Goal: Information Seeking & Learning: Understand process/instructions

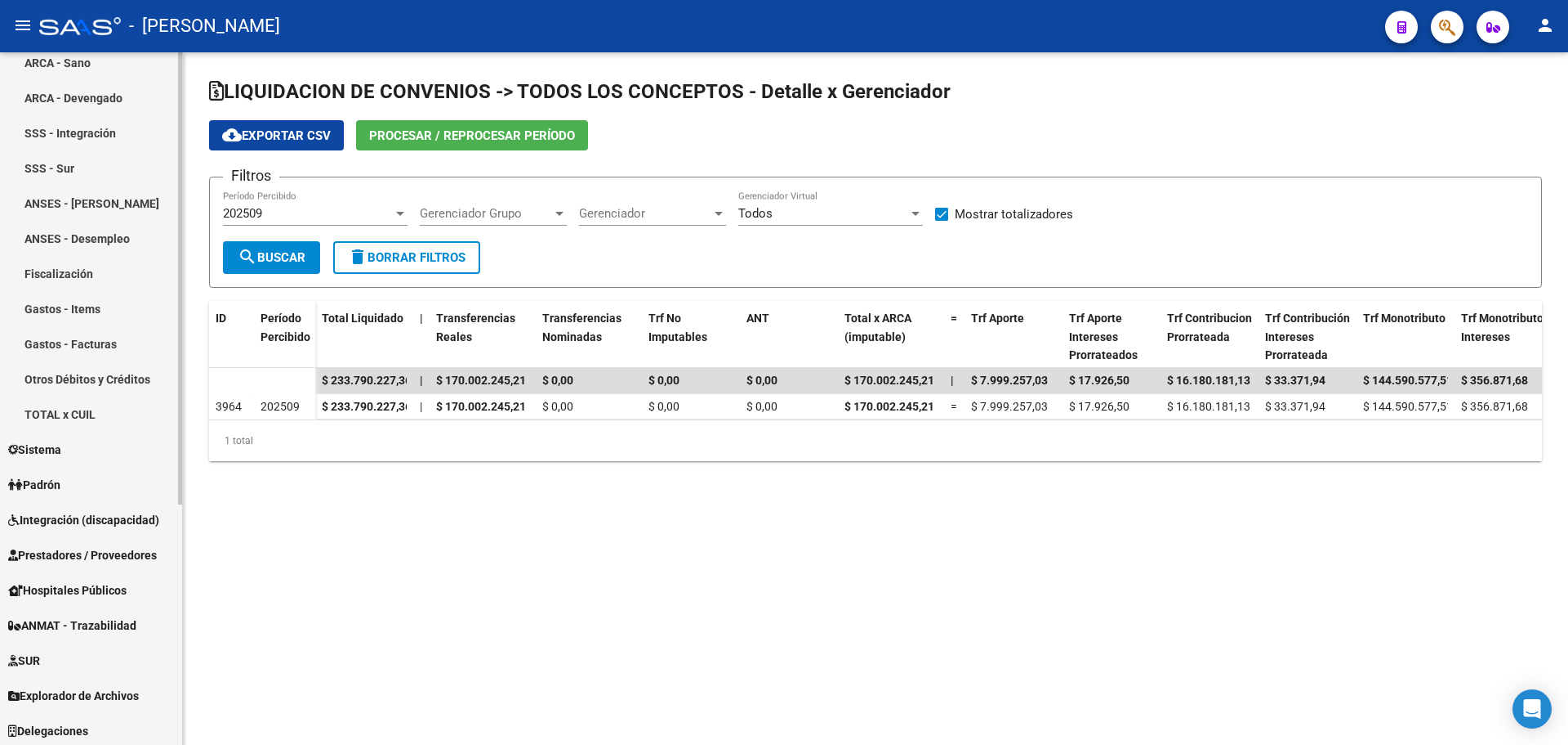
scroll to position [369, 0]
click at [127, 694] on span "Explorador de Archivos" at bounding box center [73, 692] width 130 height 18
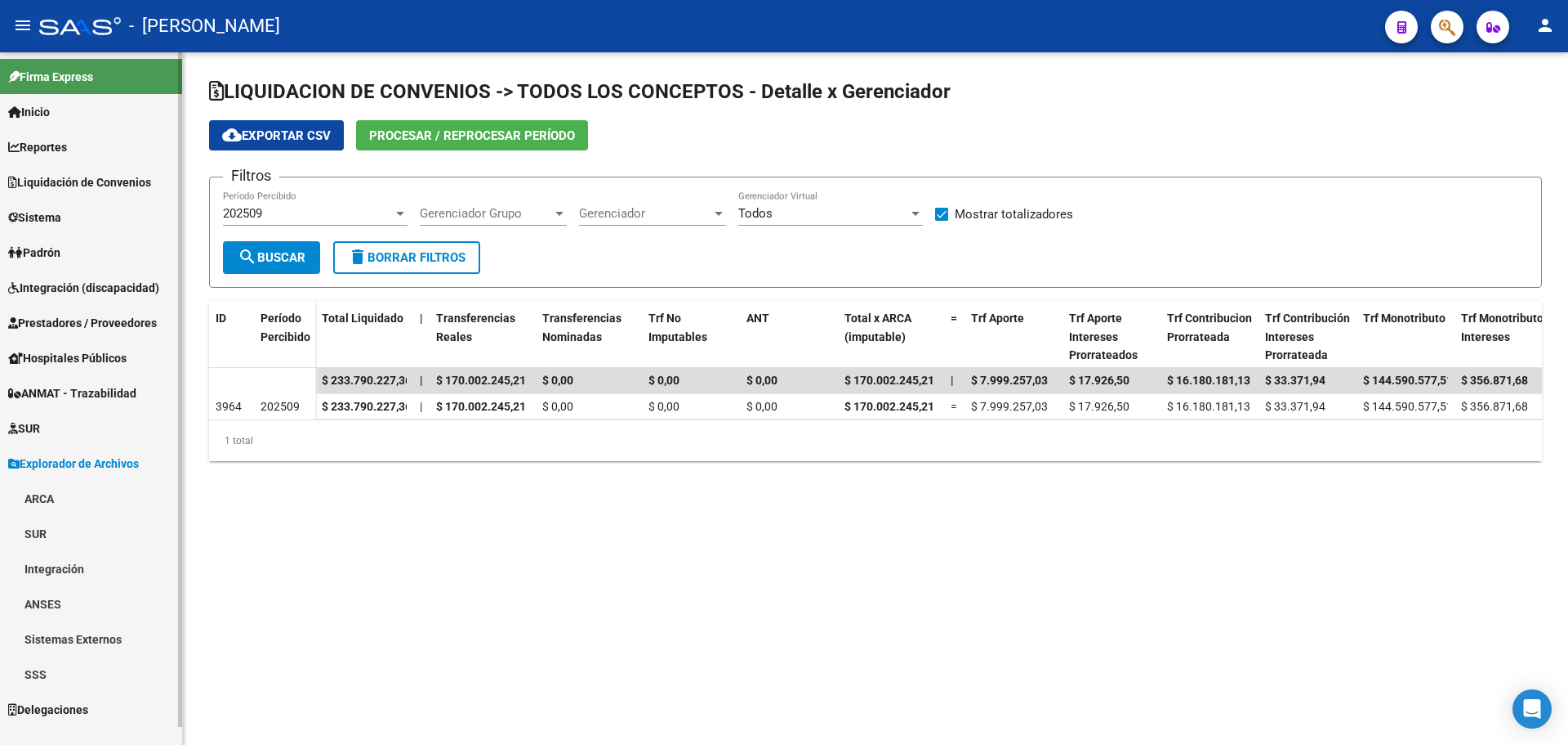
scroll to position [0, 0]
click at [63, 492] on link "ARCA" at bounding box center [90, 498] width 182 height 35
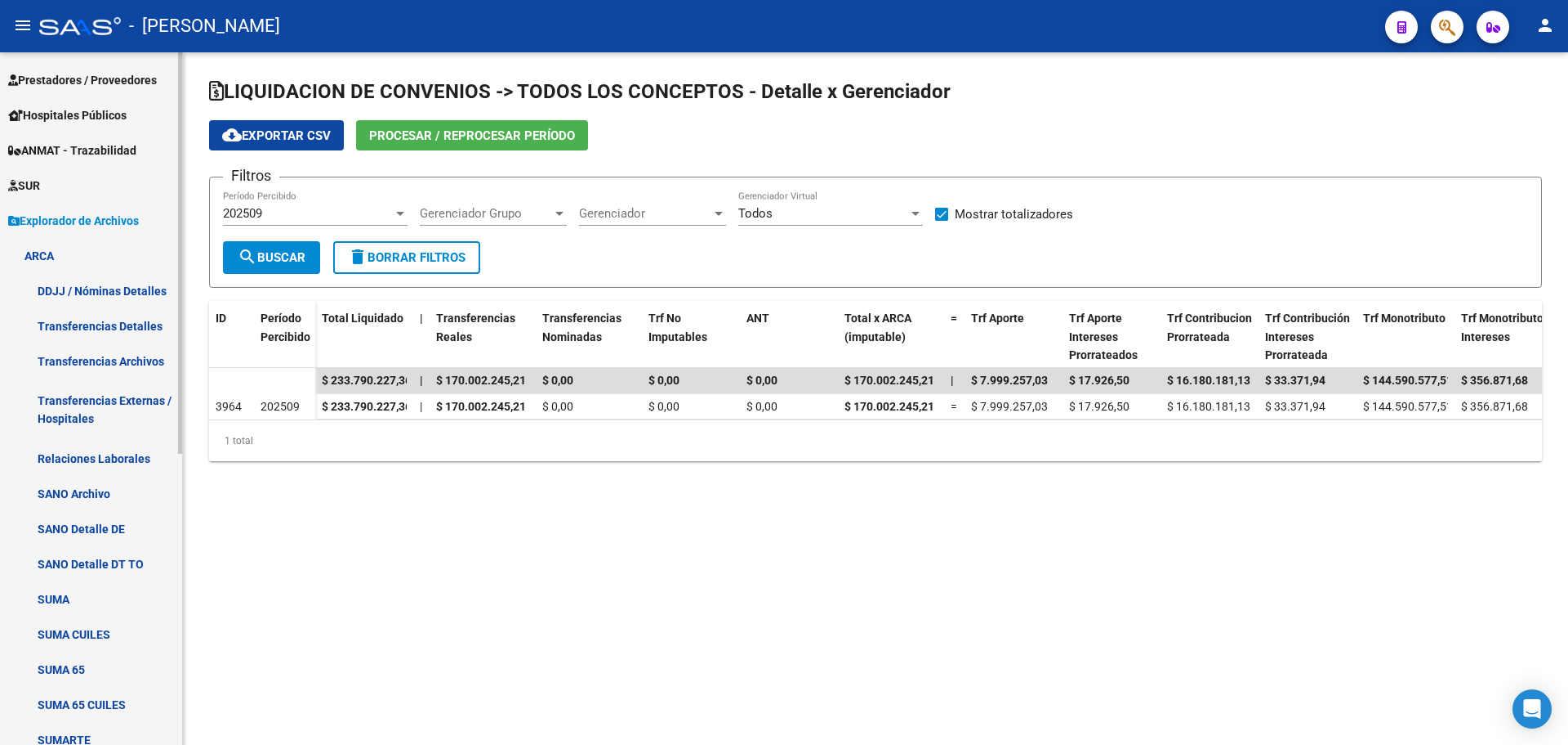
scroll to position [245, 0]
click at [135, 312] on link "Transferencias Detalles" at bounding box center [90, 323] width 182 height 35
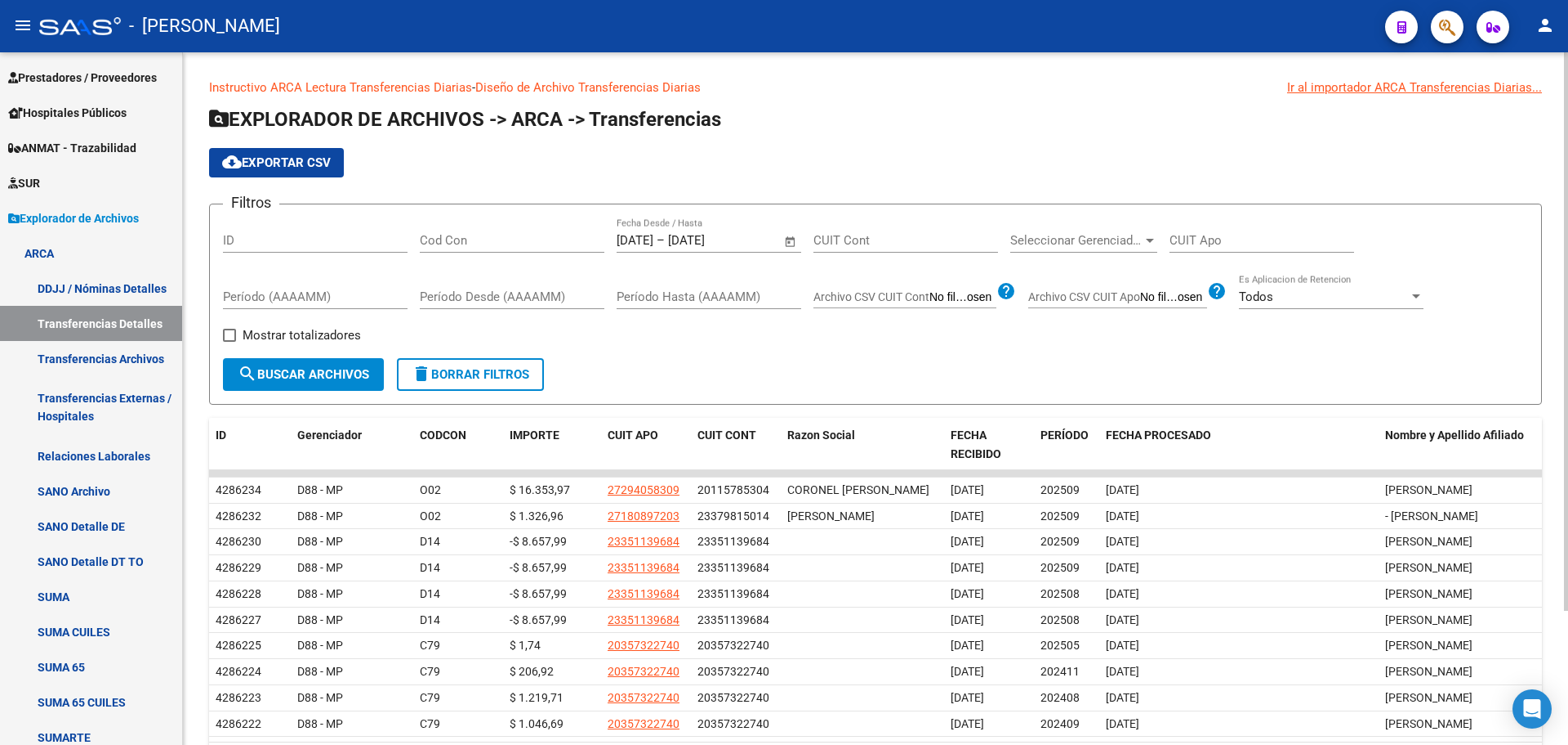
click at [284, 330] on span "Mostrar totalizadores" at bounding box center [302, 335] width 119 height 19
click at [229, 341] on input "Mostrar totalizadores" at bounding box center [228, 341] width 1 height 1
checkbox input "true"
click at [309, 378] on span "search Buscar Archivos" at bounding box center [303, 373] width 131 height 15
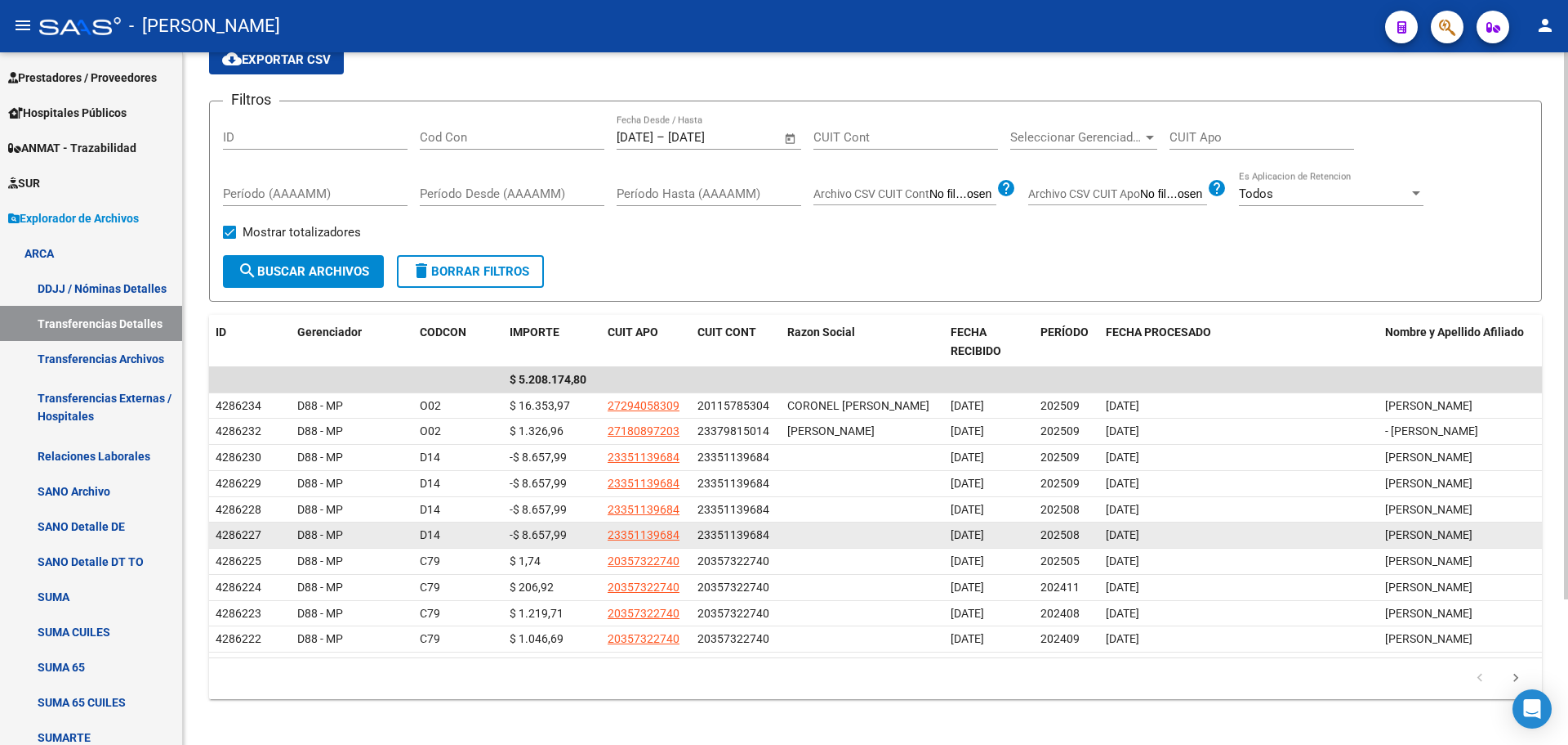
scroll to position [185, 0]
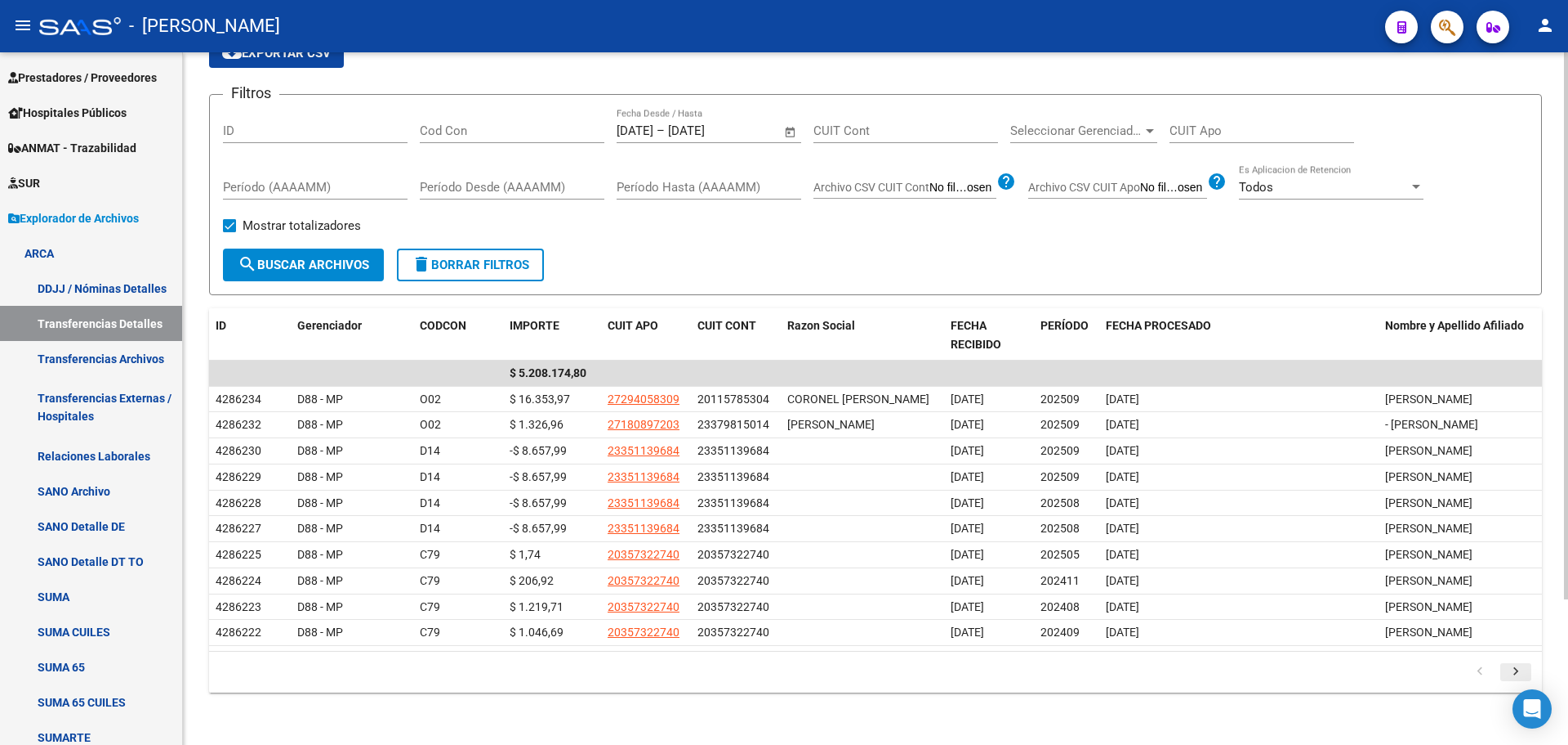
click at [1516, 672] on icon "go to next page" at bounding box center [1516, 673] width 21 height 19
click at [1516, 672] on div "179.769.313.486.231.570.000.000.000.000.000.000.000.000.000.000.000.000.000.000…" at bounding box center [875, 672] width 1333 height 41
click at [1507, 684] on icon "go to next page" at bounding box center [1516, 673] width 21 height 19
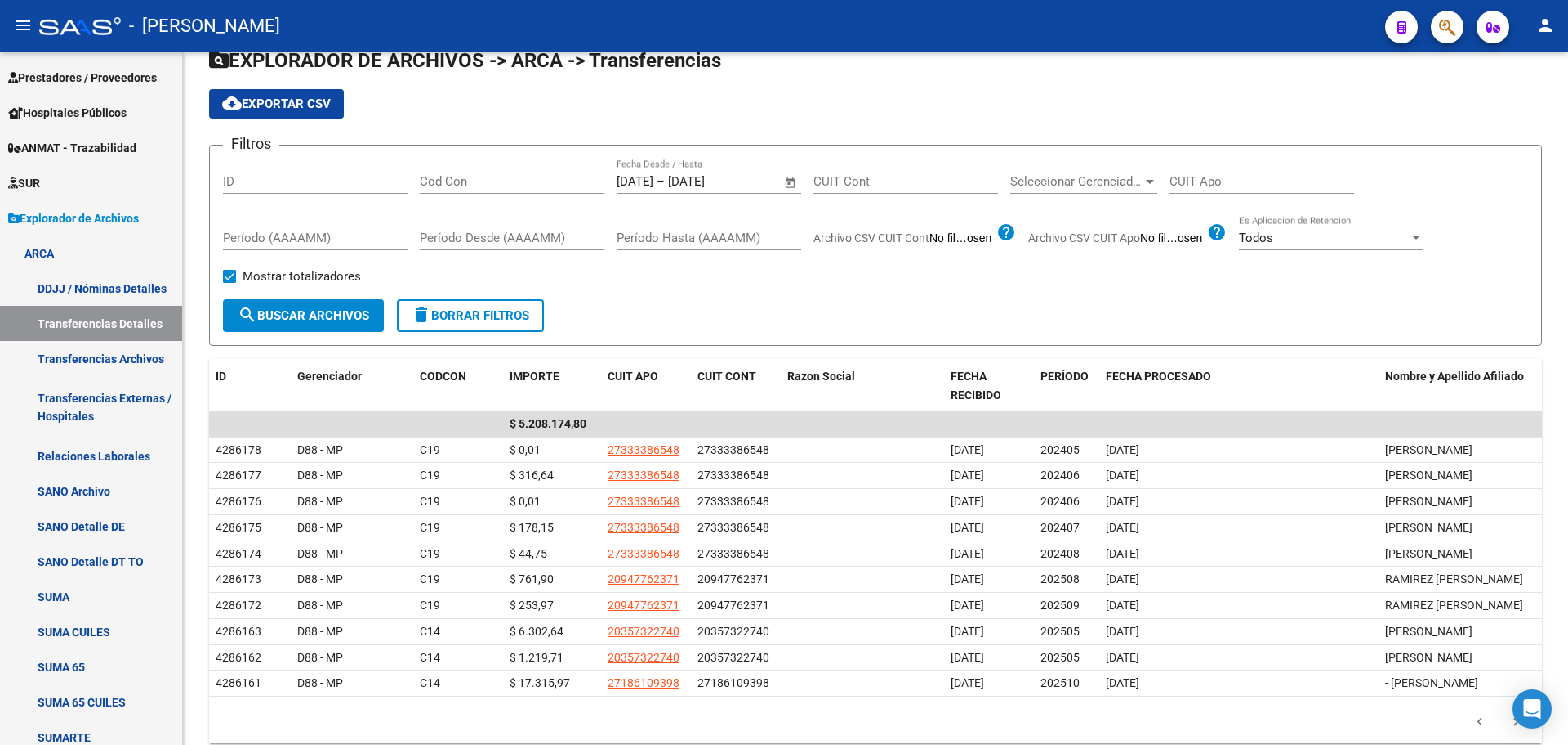
scroll to position [0, 0]
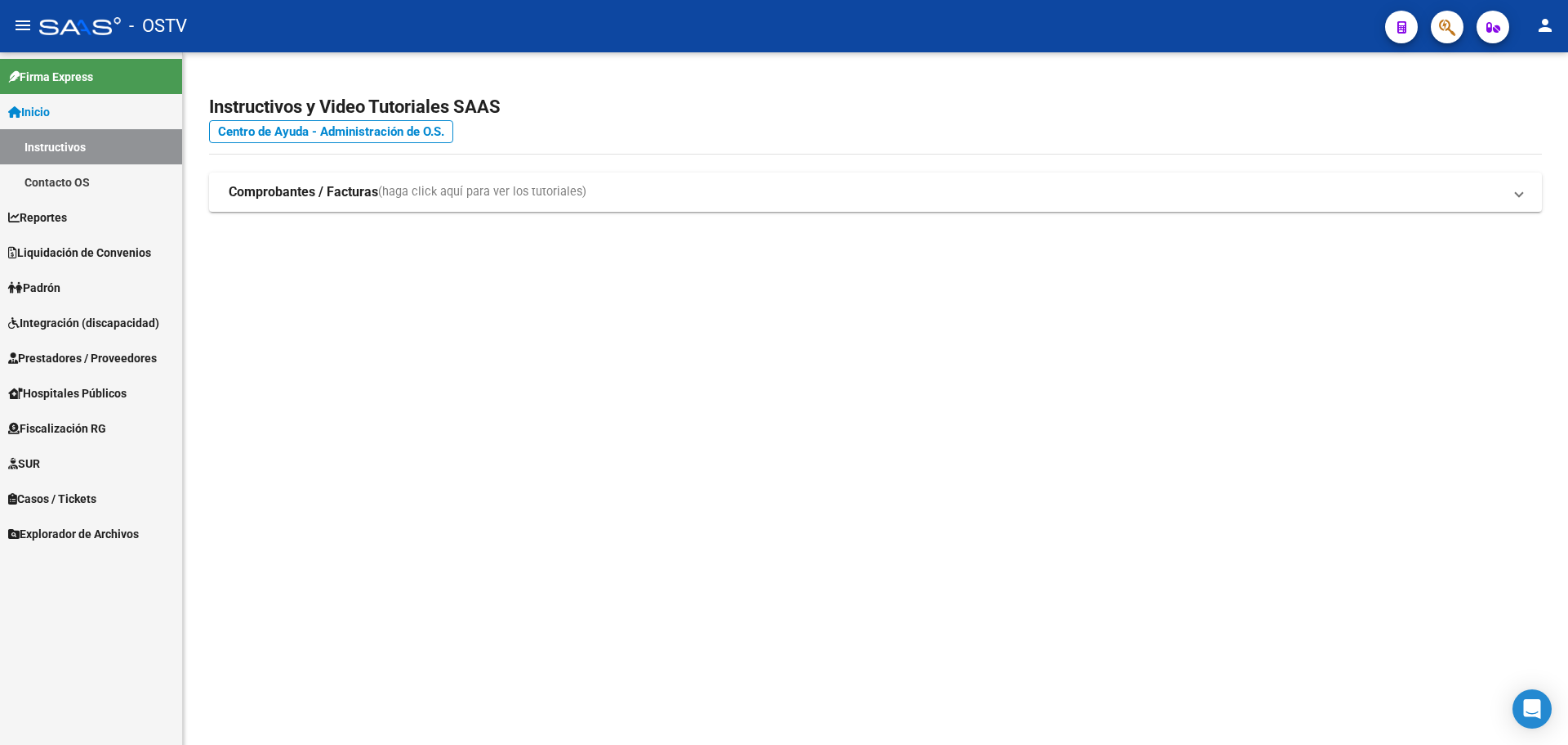
drag, startPoint x: 491, startPoint y: 494, endPoint x: 488, endPoint y: 483, distance: 11.4
click at [491, 491] on mat-sidenav-content "Instructivos y Video Tutoriales SAAS Centro de Ayuda - Administración de O.S. C…" at bounding box center [875, 399] width 1385 height 692
click at [554, 407] on mat-sidenav-content "Instructivos y Video Tutoriales SAAS Centro de Ayuda - Administración de O.S. C…" at bounding box center [875, 399] width 1385 height 692
